Goal: Entertainment & Leisure: Consume media (video, audio)

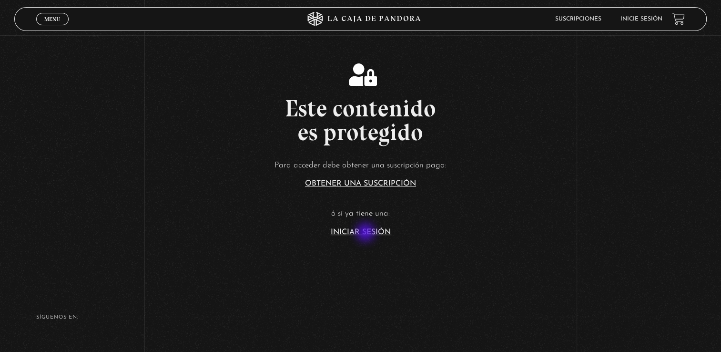
click at [367, 233] on link "Iniciar Sesión" at bounding box center [361, 232] width 60 height 8
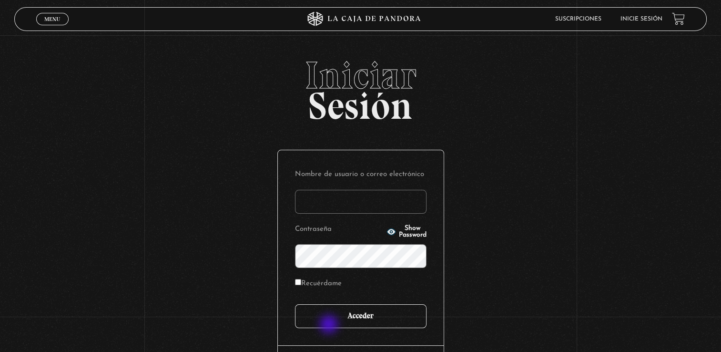
type input "[EMAIL_ADDRESS][DOMAIN_NAME]"
click at [330, 325] on input "Acceder" at bounding box center [361, 316] width 132 height 24
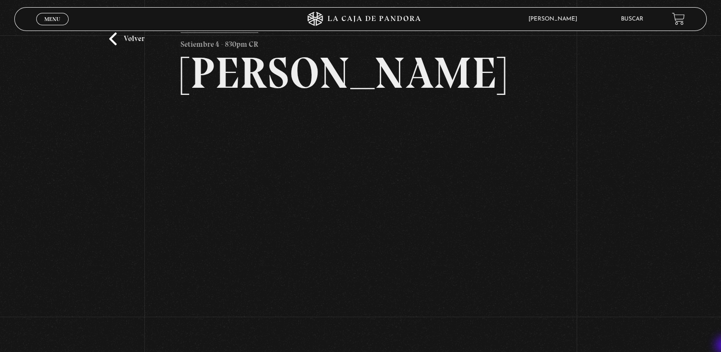
scroll to position [57, 0]
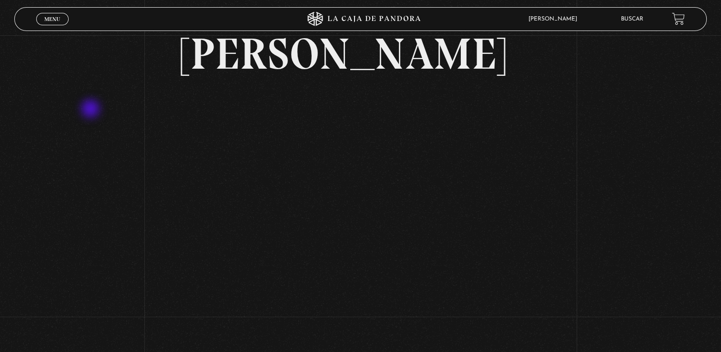
click at [92, 110] on div "Volver Setiembre 4 - 830pm CR Maria Gabriela de Faria" at bounding box center [360, 264] width 721 height 572
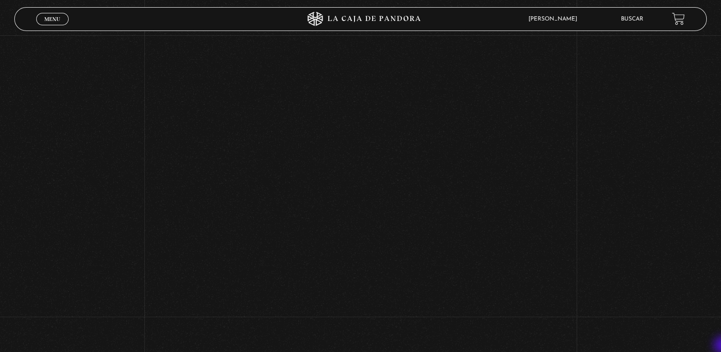
scroll to position [153, 0]
click at [635, 153] on div "Volver Setiembre 4 - 830pm CR Maria Gabriela de Faria" at bounding box center [360, 169] width 721 height 572
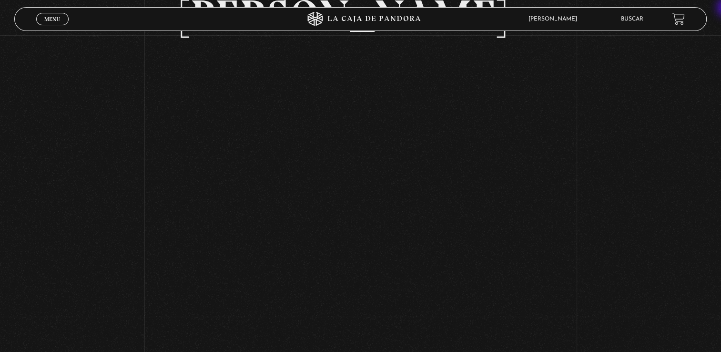
scroll to position [95, 0]
click at [608, 152] on div "Volver Setiembre 4 - 830pm CR Maria Gabriela de Faria" at bounding box center [360, 226] width 721 height 572
